Goal: Find specific page/section: Find specific page/section

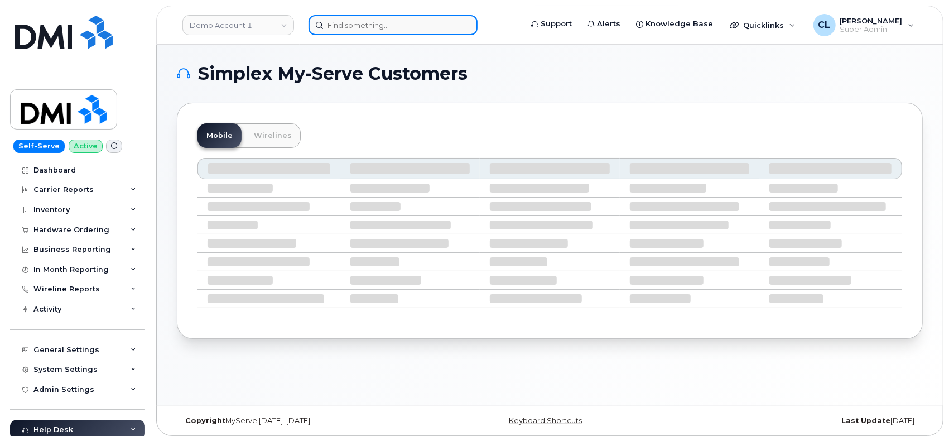
click at [357, 21] on input at bounding box center [392, 25] width 169 height 20
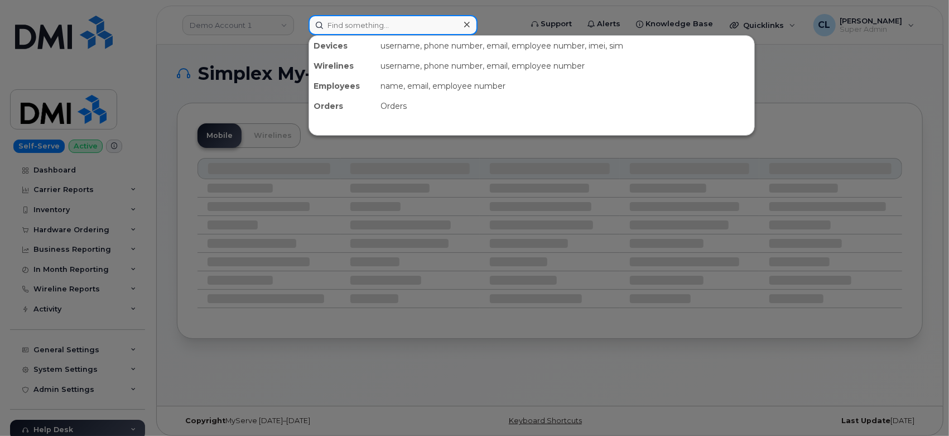
paste input "205-650-9881"
type input "205-650-9881"
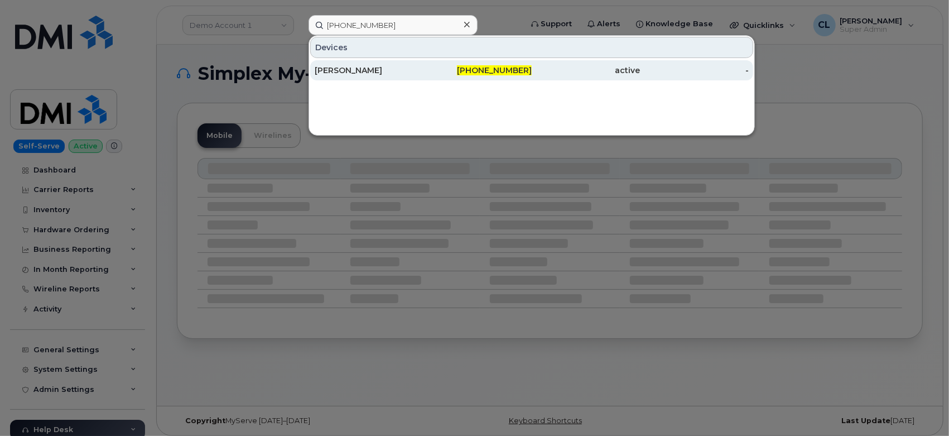
click at [402, 62] on div "FREDERICK PORTER" at bounding box center [369, 70] width 109 height 20
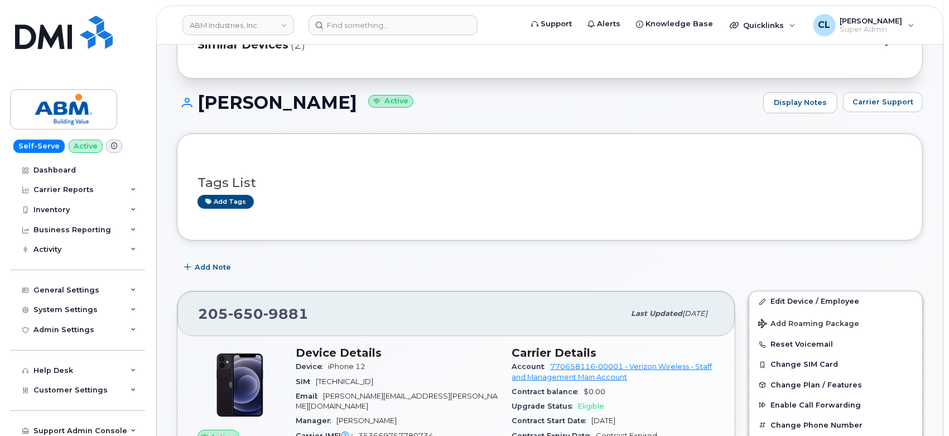
scroll to position [186, 0]
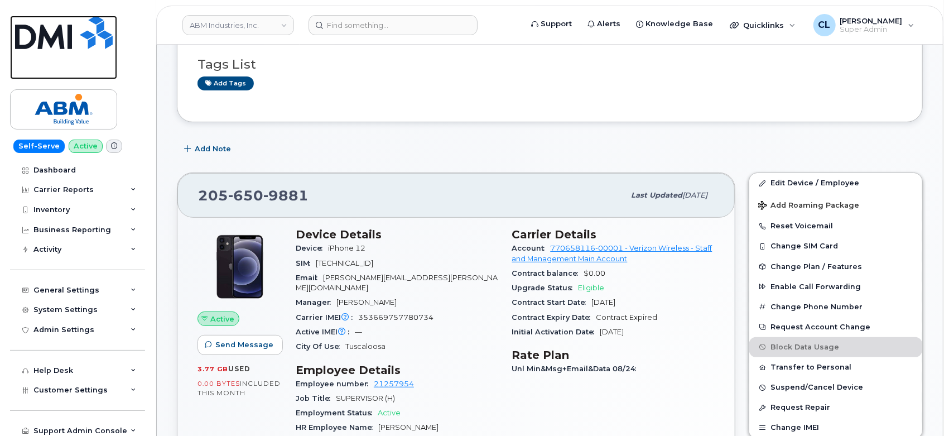
click at [109, 72] on link at bounding box center [63, 48] width 107 height 64
